Goal: Check status: Check status

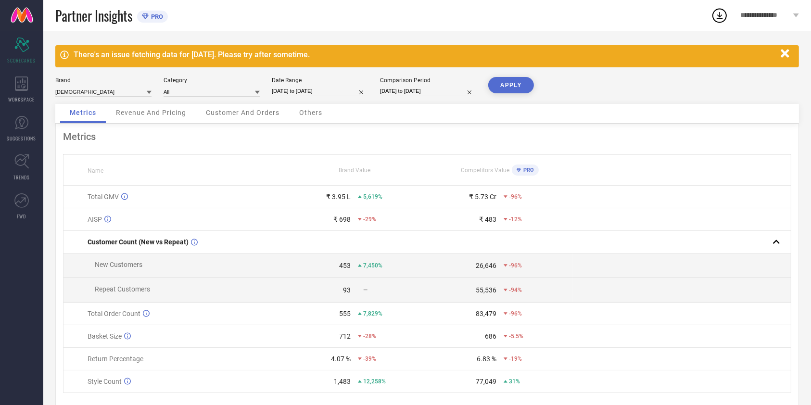
click at [335, 96] on div "[DATE] to [DATE]" at bounding box center [320, 91] width 96 height 10
select select "7"
select select "2025"
select select "8"
select select "2025"
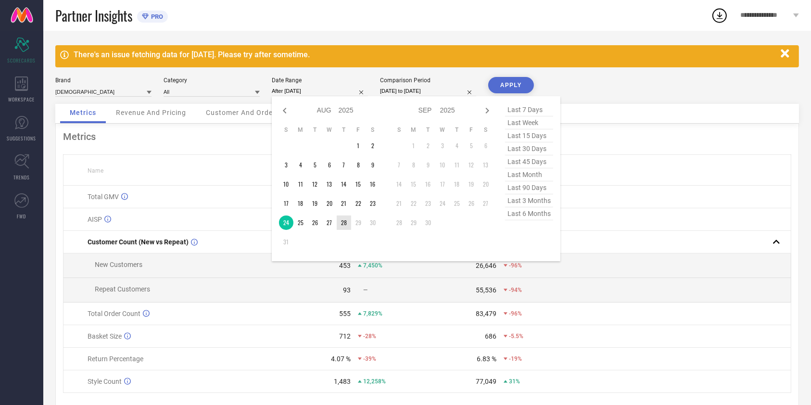
click at [343, 221] on td "28" at bounding box center [344, 223] width 14 height 14
type input "[DATE] to [DATE]"
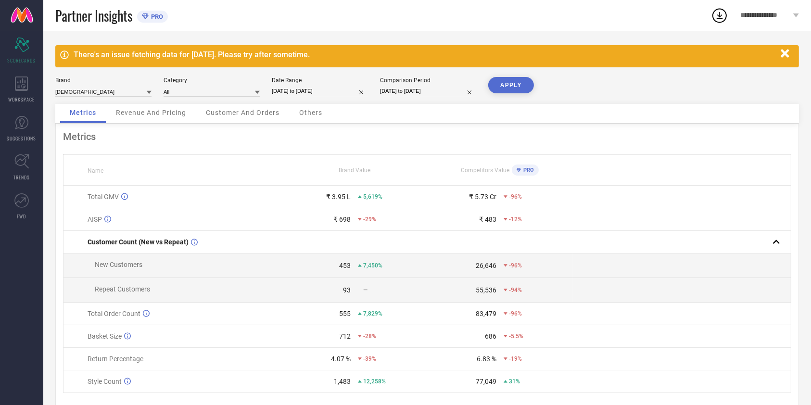
click at [508, 78] on button "APPLY" at bounding box center [511, 85] width 46 height 16
